Goal: Navigation & Orientation: Go to known website

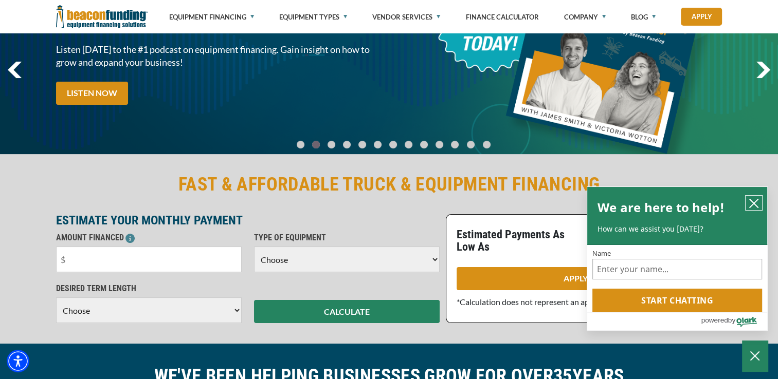
click at [754, 202] on icon "close chatbox" at bounding box center [753, 203] width 10 height 10
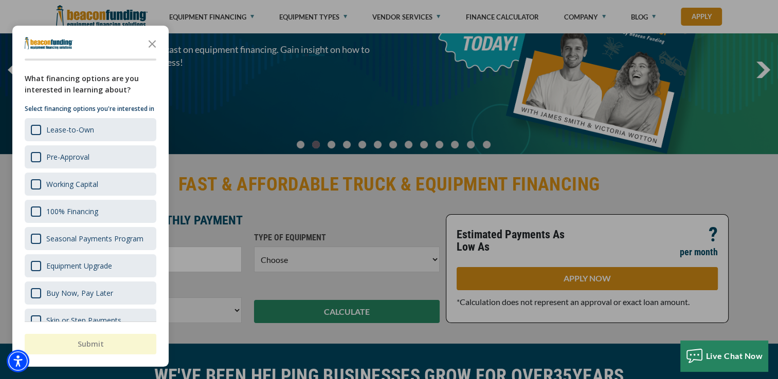
click at [365, 209] on div "button" at bounding box center [389, 189] width 778 height 379
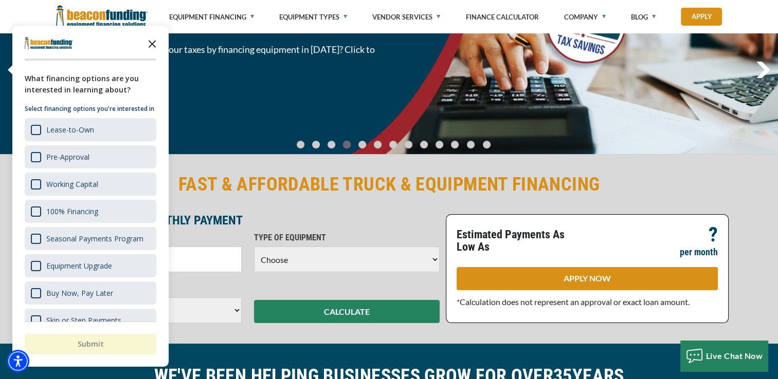
click at [150, 42] on polygon "Close the survey" at bounding box center [153, 44] width 8 height 8
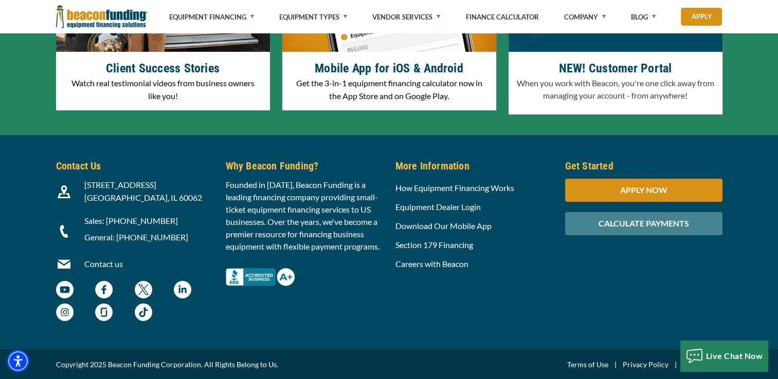
scroll to position [3307, 0]
